Goal: Task Accomplishment & Management: Manage account settings

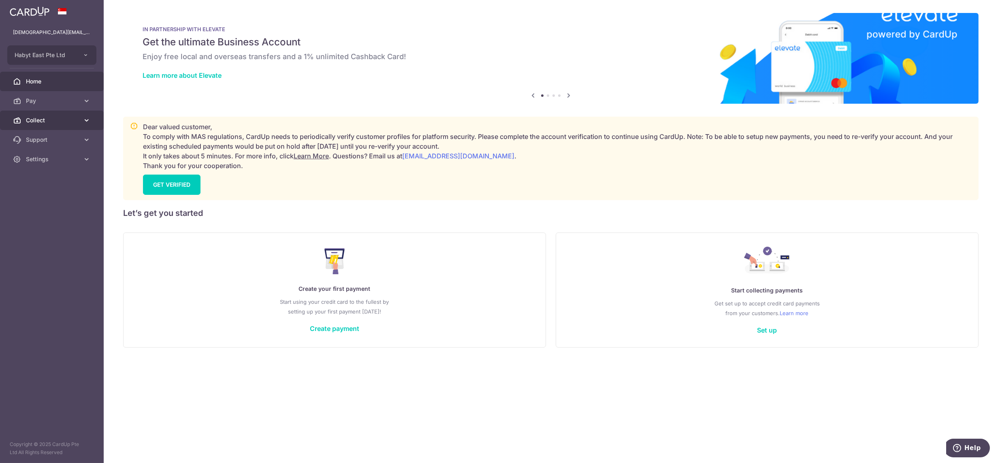
click at [29, 122] on span "Collect" at bounding box center [52, 120] width 53 height 8
click at [36, 141] on span "Dashboard" at bounding box center [52, 140] width 53 height 8
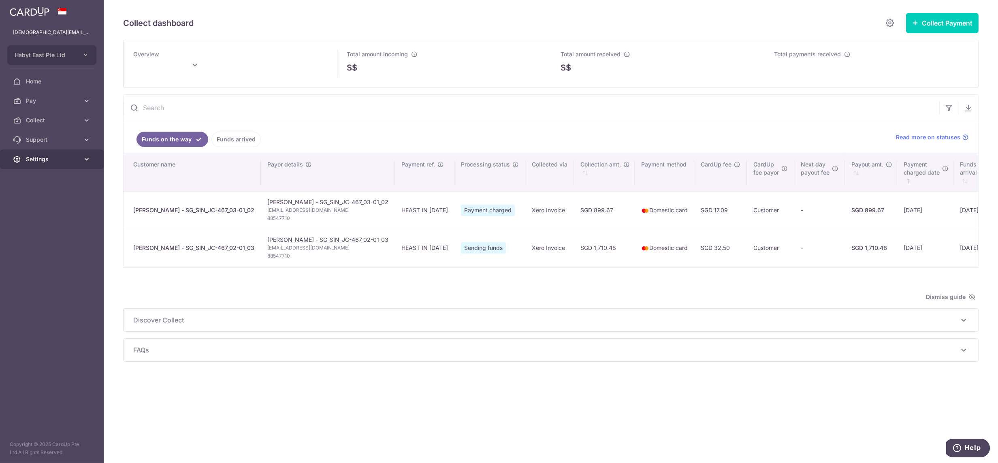
type input "October 2025"
click at [45, 164] on link "Settings" at bounding box center [52, 158] width 104 height 19
click at [47, 204] on link "Logout" at bounding box center [52, 197] width 104 height 19
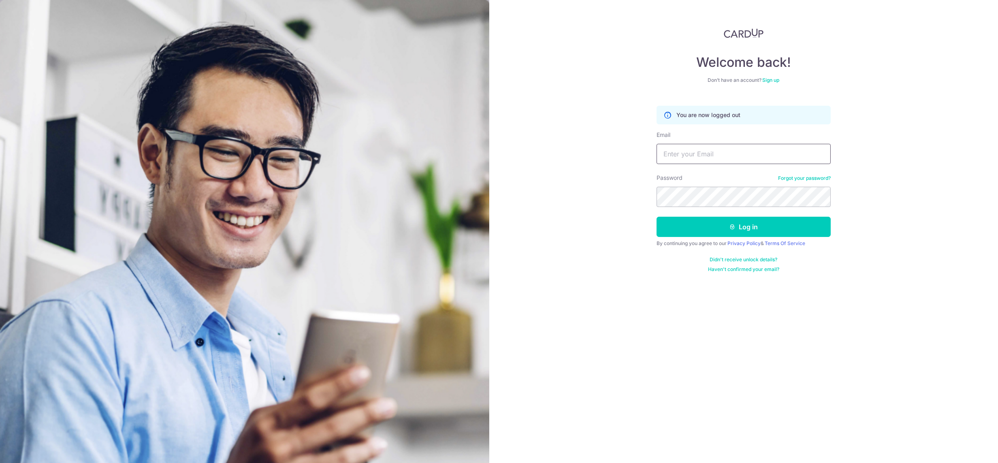
click at [673, 149] on input "Email" at bounding box center [744, 154] width 174 height 20
click at [715, 150] on input "lady.labarda+hcs1@habyt.com" at bounding box center [744, 154] width 174 height 20
paste input "one"
type input "[DEMOGRAPHIC_DATA][EMAIL_ADDRESS][DOMAIN_NAME]"
click at [657, 217] on button "Log in" at bounding box center [744, 227] width 174 height 20
